Goal: Task Accomplishment & Management: Complete application form

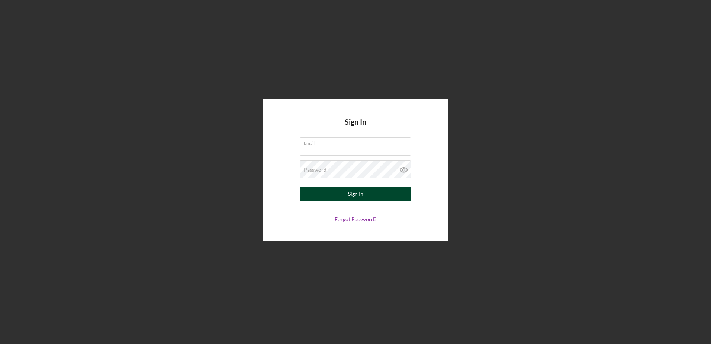
type input "[EMAIL_ADDRESS][DOMAIN_NAME]"
click at [355, 197] on div "Sign In" at bounding box center [355, 193] width 15 height 15
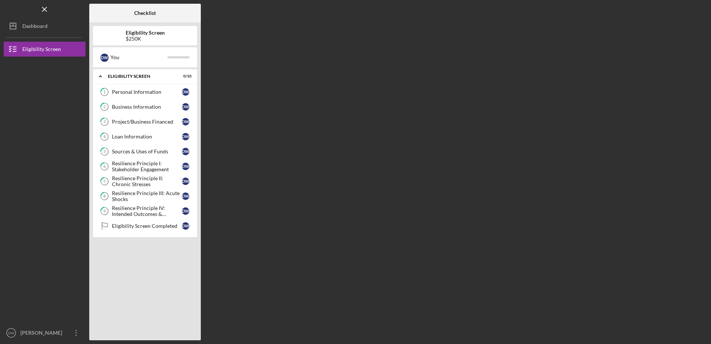
drag, startPoint x: 190, startPoint y: 215, endPoint x: 91, endPoint y: 174, distance: 107.4
click at [86, 173] on nav "Logo-Reversed Created with Sketch. Icon/Menu Close Icon/Dashboard Dashboard Eli…" at bounding box center [47, 170] width 86 height 340
click at [151, 97] on link "1 Personal Information D W" at bounding box center [145, 91] width 97 height 15
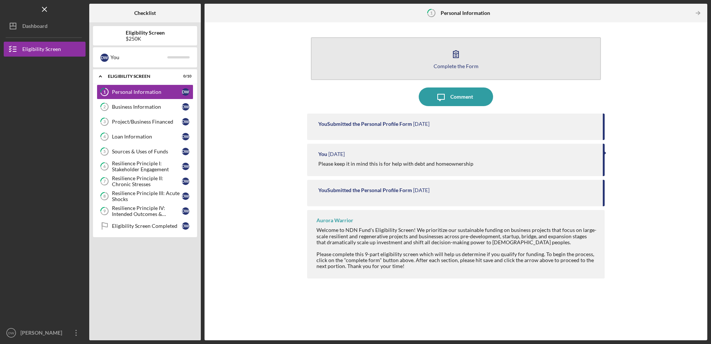
click at [440, 60] on button "Complete the Form Form" at bounding box center [456, 58] width 290 height 43
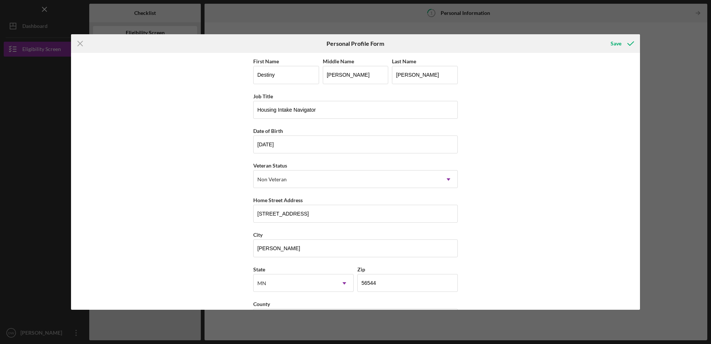
scroll to position [28, 0]
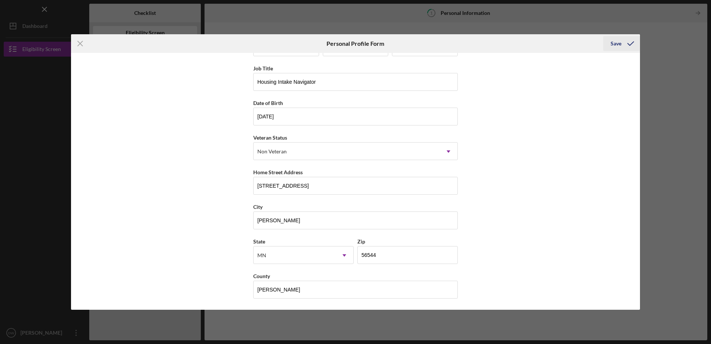
click at [625, 45] on icon "submit" at bounding box center [630, 43] width 19 height 19
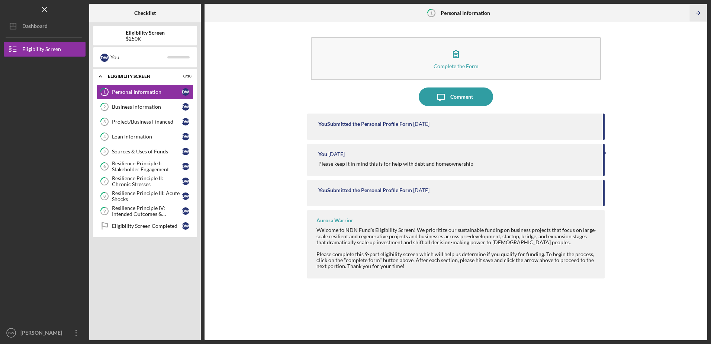
click at [693, 13] on icon "Icon/Table Pagination Arrow" at bounding box center [698, 13] width 17 height 17
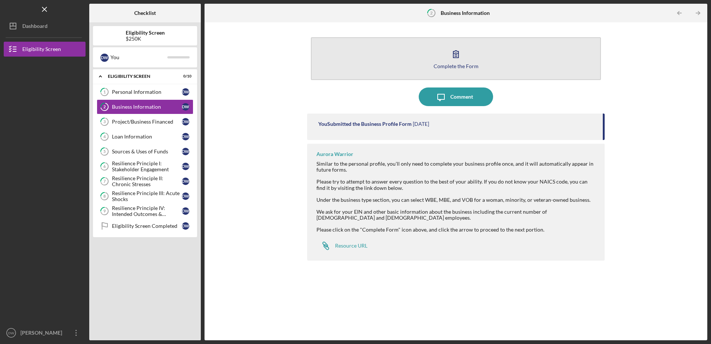
click at [487, 55] on button "Complete the Form Form" at bounding box center [456, 58] width 290 height 43
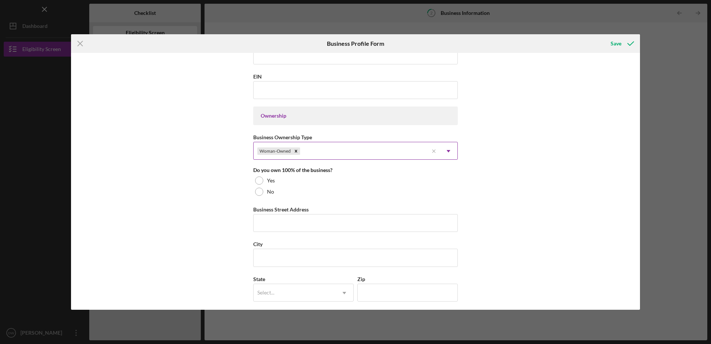
scroll to position [335, 0]
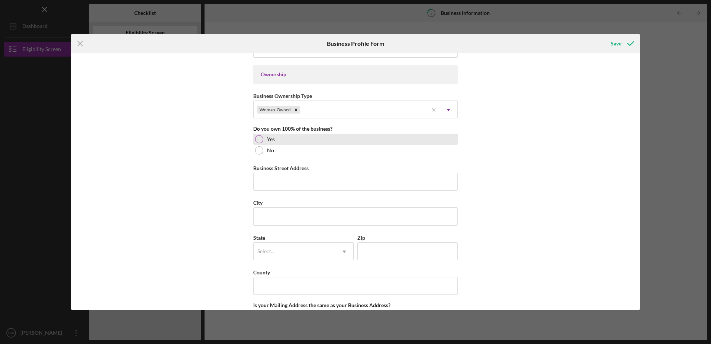
click at [275, 140] on div "Yes" at bounding box center [355, 138] width 204 height 11
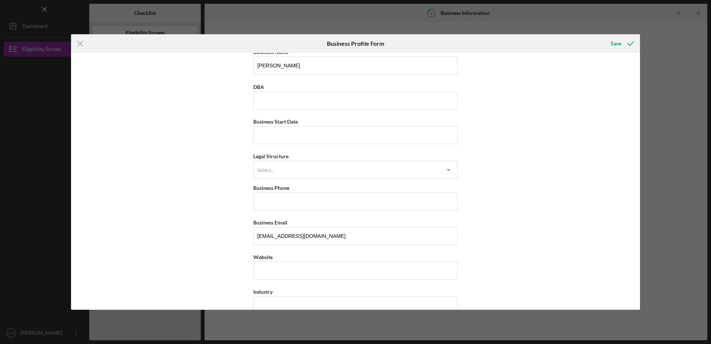
scroll to position [0, 0]
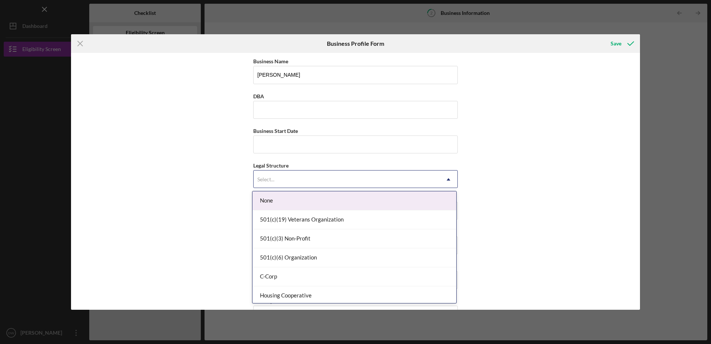
click at [407, 179] on div "Select..." at bounding box center [347, 179] width 186 height 17
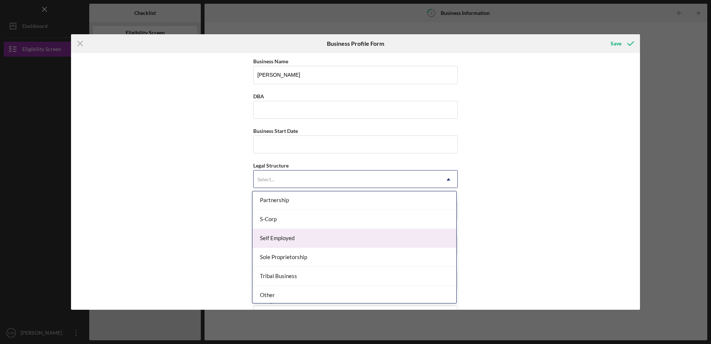
scroll to position [173, 0]
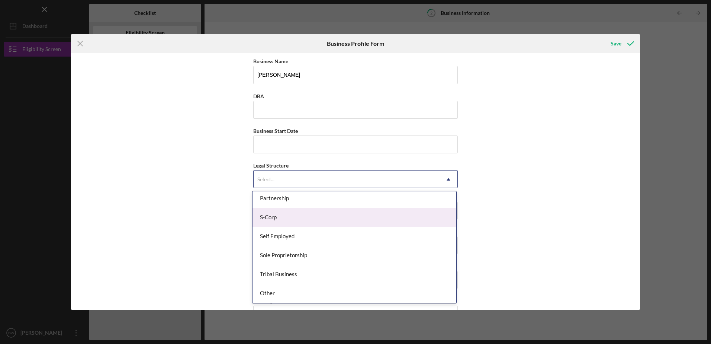
click at [577, 88] on div "Business Name [PERSON_NAME] DBA Business Start Date Legal Structure 15 results …" at bounding box center [355, 181] width 569 height 256
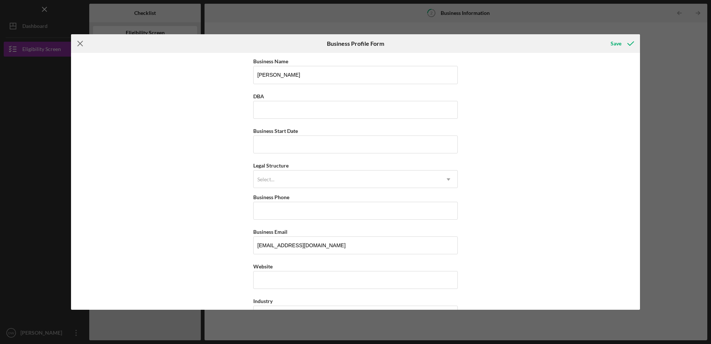
click at [74, 43] on icon "Icon/Menu Close" at bounding box center [80, 43] width 19 height 19
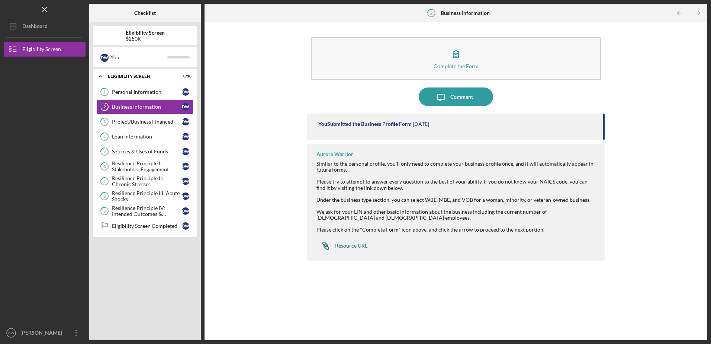
click at [359, 246] on div "Resource URL" at bounding box center [351, 245] width 32 height 6
click at [700, 13] on icon "Icon/Table Pagination Arrow" at bounding box center [698, 13] width 17 height 17
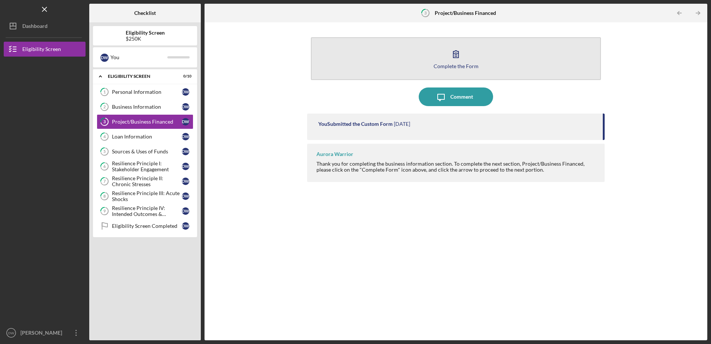
click at [476, 60] on button "Complete the Form Form" at bounding box center [456, 58] width 290 height 43
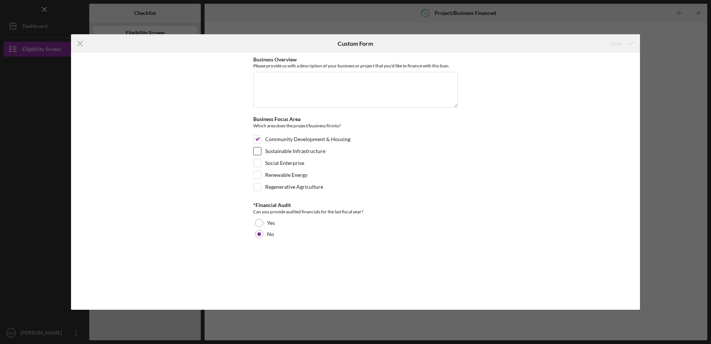
click at [317, 151] on label "Sustainable Infrastructure" at bounding box center [295, 150] width 60 height 7
click at [261, 151] on input "Sustainable Infrastructure" at bounding box center [257, 150] width 7 height 7
checkbox input "true"
click at [415, 93] on textarea "Business Overview" at bounding box center [355, 90] width 204 height 36
type textarea "Id like to build indigenous wealth. In need of a lower interest rate. My mortga…"
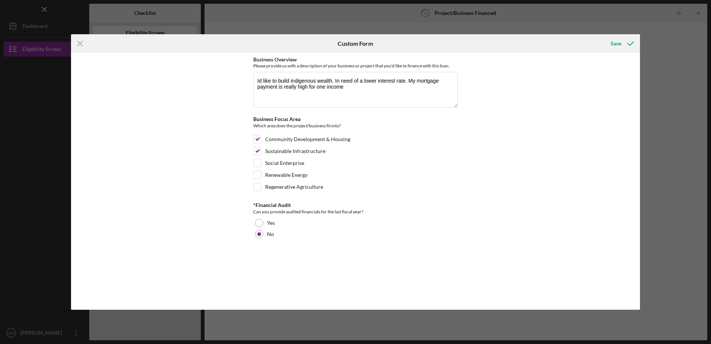
click at [627, 35] on div "Icon/Menu Close Custom Form Save Business Overview Please provide us with a des…" at bounding box center [355, 172] width 711 height 344
click at [628, 38] on icon "submit" at bounding box center [630, 43] width 19 height 19
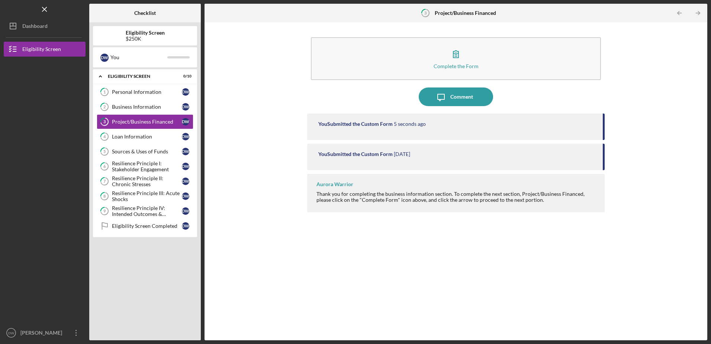
click at [447, 153] on div "You Submitted the Custom Form [DATE]" at bounding box center [456, 154] width 277 height 6
click at [362, 122] on div "You Submitted the Custom Form" at bounding box center [355, 124] width 74 height 6
drag, startPoint x: 702, startPoint y: 14, endPoint x: 686, endPoint y: 18, distance: 15.7
click at [702, 14] on icon "Icon/Table Pagination Arrow" at bounding box center [698, 13] width 17 height 17
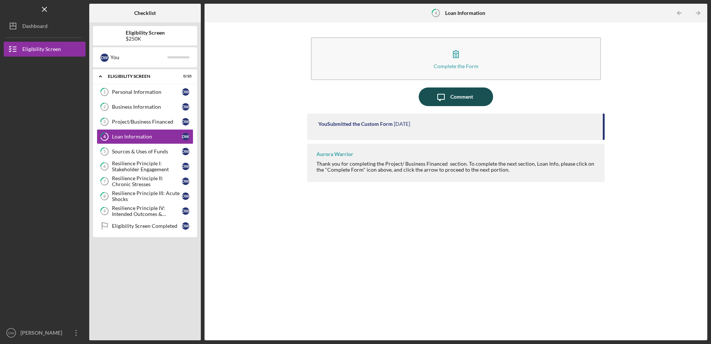
click at [468, 94] on div "Comment" at bounding box center [461, 96] width 23 height 19
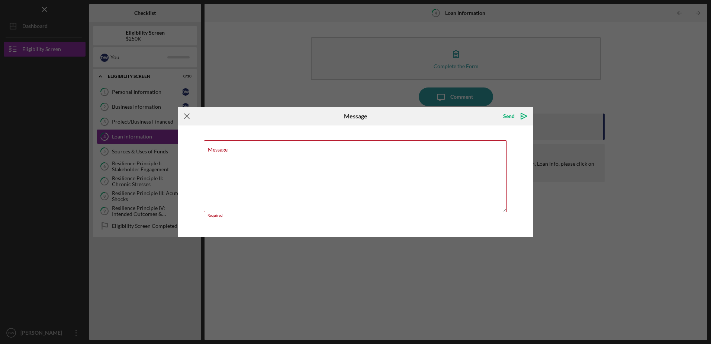
click at [186, 119] on icon "Icon/Menu Close" at bounding box center [187, 116] width 19 height 19
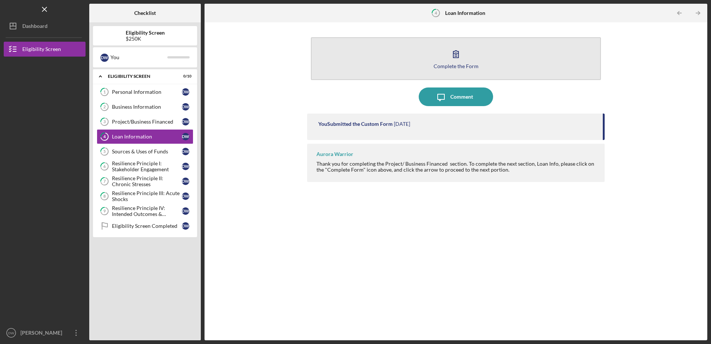
click at [473, 65] on div "Complete the Form" at bounding box center [455, 66] width 45 height 6
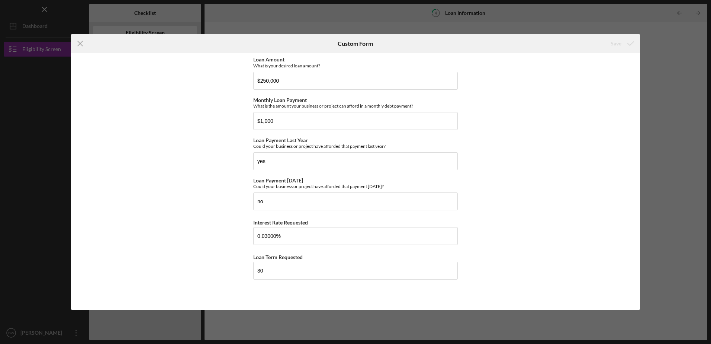
click at [484, 11] on div "Icon/Menu Close Custom Form Save Loan Amount What is your desired loan amount? …" at bounding box center [355, 172] width 711 height 344
drag, startPoint x: 564, startPoint y: 16, endPoint x: 246, endPoint y: 11, distance: 317.9
click at [564, 17] on div "Icon/Menu Close Custom Form Save Loan Amount What is your desired loan amount? …" at bounding box center [355, 172] width 711 height 344
click at [77, 42] on icon "Icon/Menu Close" at bounding box center [80, 43] width 19 height 19
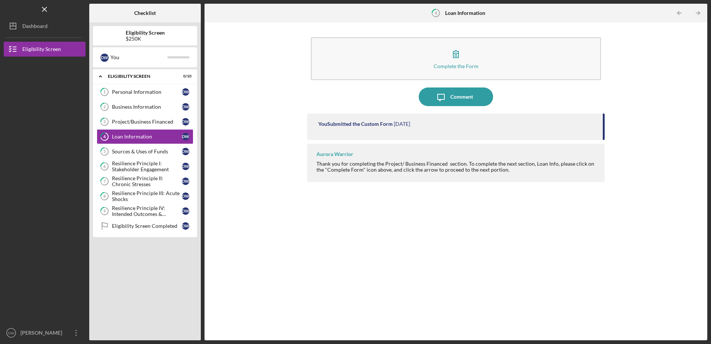
click at [698, 18] on icon "Icon/Table Pagination Arrow" at bounding box center [698, 13] width 17 height 17
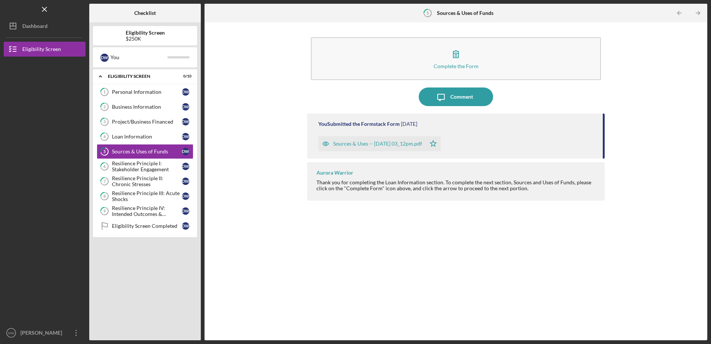
click at [373, 146] on div "Sources & Uses -- [DATE] 03_12pm.pdf" at bounding box center [377, 144] width 89 height 6
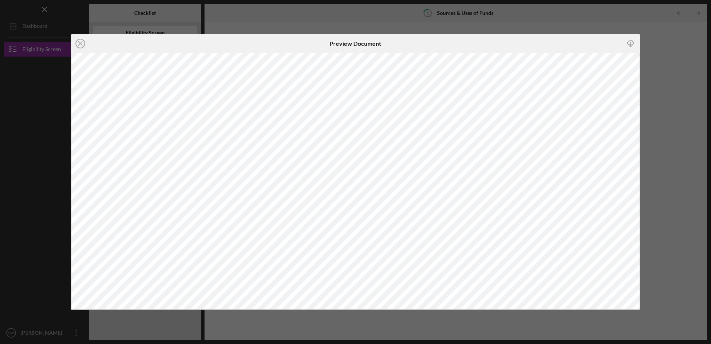
click at [495, 23] on div "Icon/Close Preview Document Icon/Download" at bounding box center [355, 172] width 711 height 344
click at [78, 44] on icon "Icon/Close" at bounding box center [80, 43] width 19 height 19
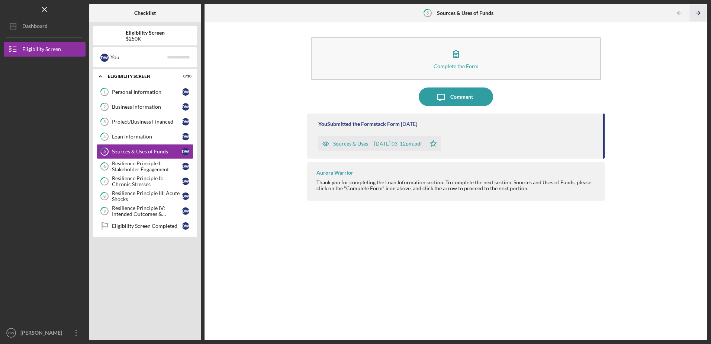
click at [697, 12] on icon "Icon/Table Pagination Arrow" at bounding box center [698, 13] width 17 height 17
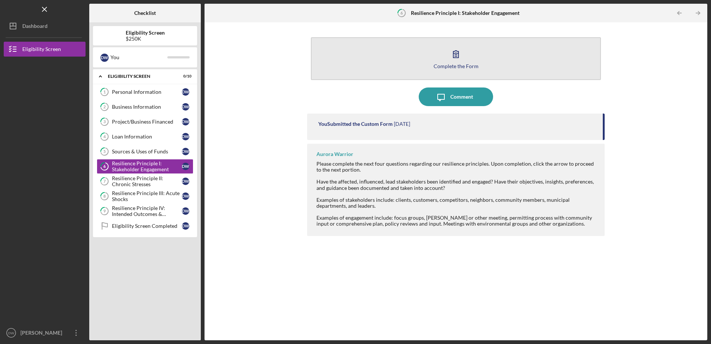
click at [511, 45] on button "Complete the Form Form" at bounding box center [456, 58] width 290 height 43
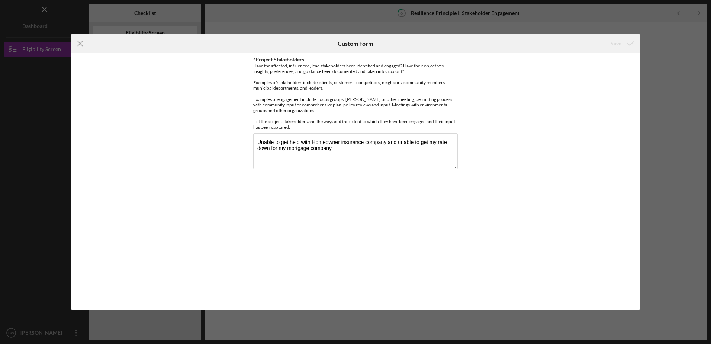
click at [541, 14] on div "Icon/Menu Close Custom Form Save *Project Stakeholders Have the affected, influ…" at bounding box center [355, 172] width 711 height 344
click at [81, 42] on line at bounding box center [80, 43] width 5 height 5
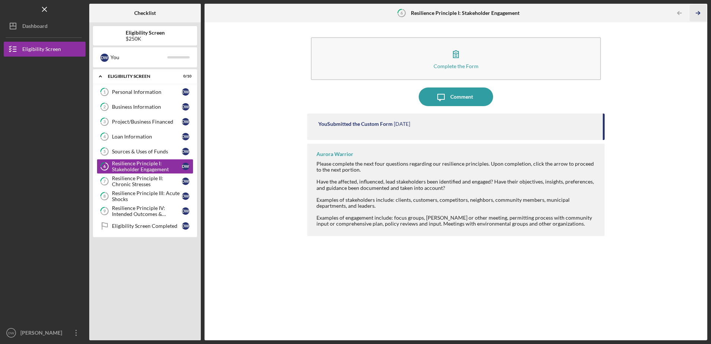
click at [706, 10] on icon "Icon/Table Pagination Arrow" at bounding box center [698, 13] width 17 height 17
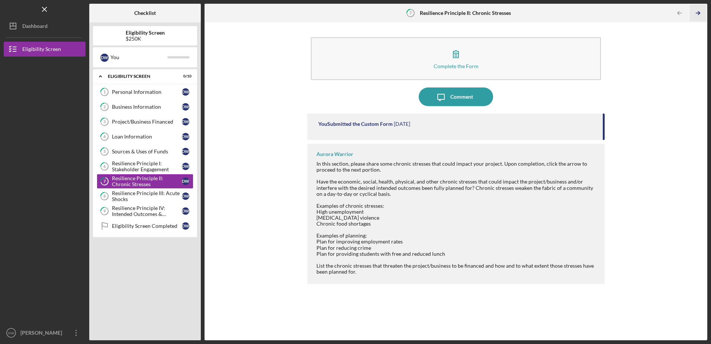
click at [704, 15] on icon "Icon/Table Pagination Arrow" at bounding box center [698, 13] width 17 height 17
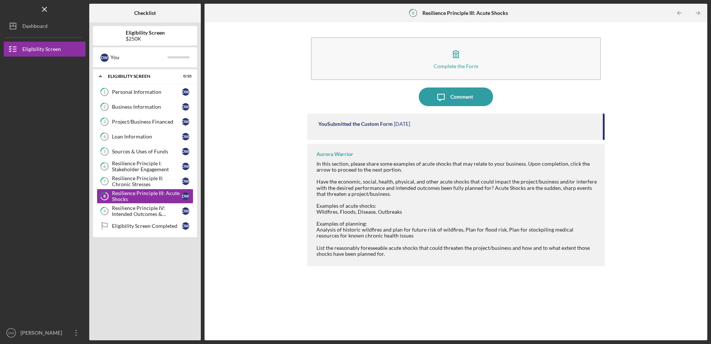
click at [704, 15] on icon "Icon/Table Pagination Arrow" at bounding box center [698, 13] width 17 height 17
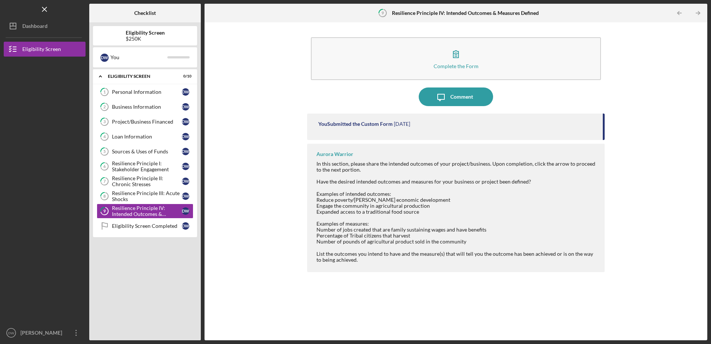
click at [704, 15] on icon "Icon/Table Pagination Arrow" at bounding box center [698, 13] width 17 height 17
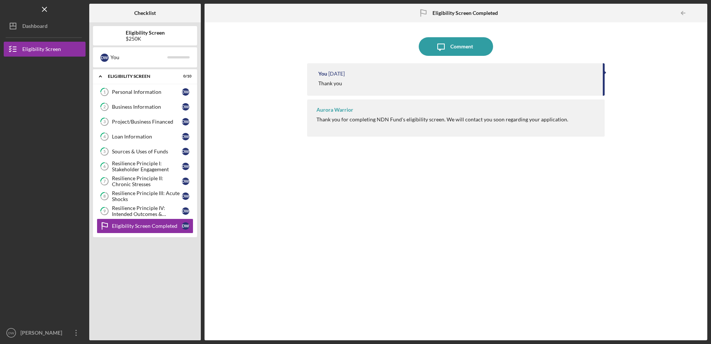
click at [704, 15] on div at bounding box center [699, 13] width 15 height 15
click at [55, 49] on div "Eligibility Screen" at bounding box center [41, 50] width 39 height 17
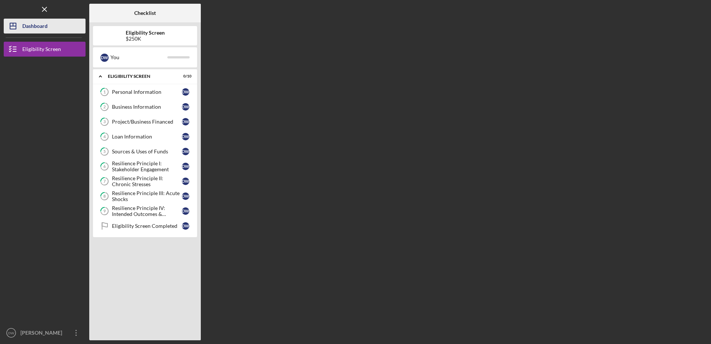
click at [47, 29] on div "Dashboard" at bounding box center [34, 27] width 25 height 17
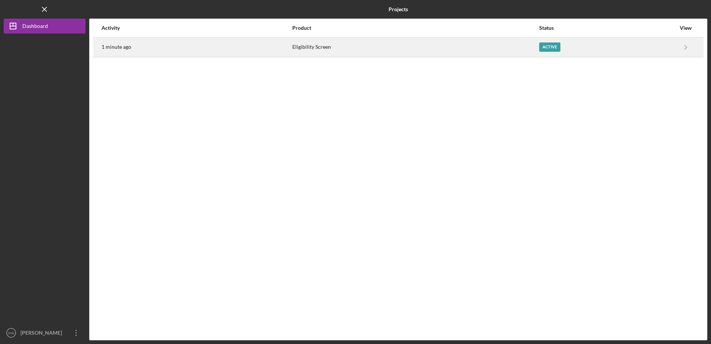
click at [476, 49] on div "Eligibility Screen" at bounding box center [415, 47] width 246 height 19
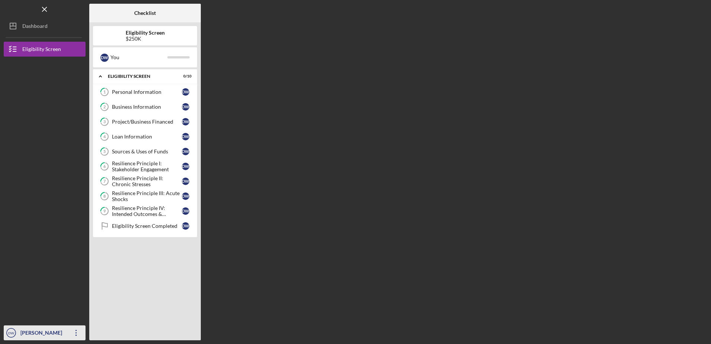
click at [79, 334] on icon "Icon/Overflow" at bounding box center [76, 332] width 19 height 19
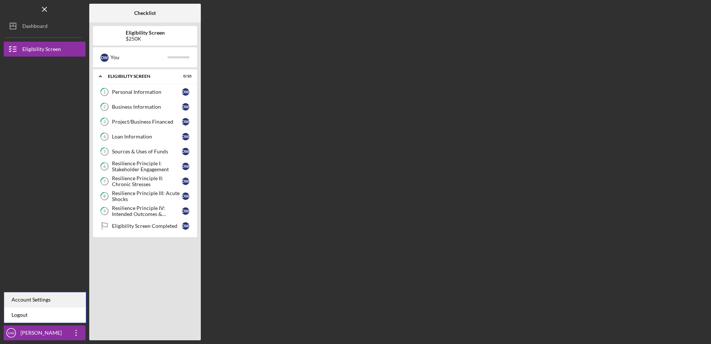
click at [56, 294] on div "Account Settings" at bounding box center [45, 299] width 82 height 15
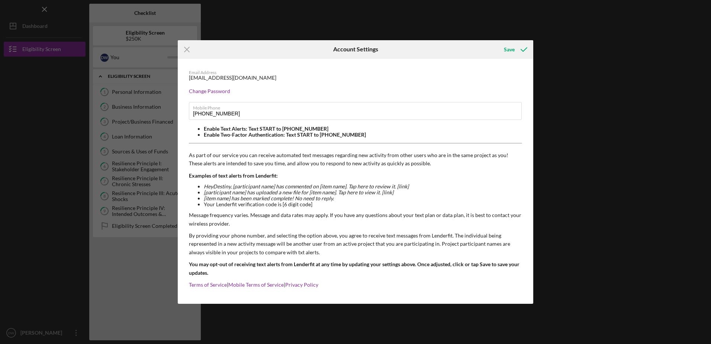
click at [600, 110] on div "Icon/Menu Close Account Settings Save Email Address [EMAIL_ADDRESS][DOMAIN_NAME…" at bounding box center [355, 172] width 711 height 344
click at [171, 52] on div "Icon/Menu Close Account Settings Save Email Address [EMAIL_ADDRESS][DOMAIN_NAME…" at bounding box center [355, 172] width 711 height 344
click at [190, 52] on icon "Icon/Menu Close" at bounding box center [187, 49] width 19 height 19
